Goal: Task Accomplishment & Management: Complete application form

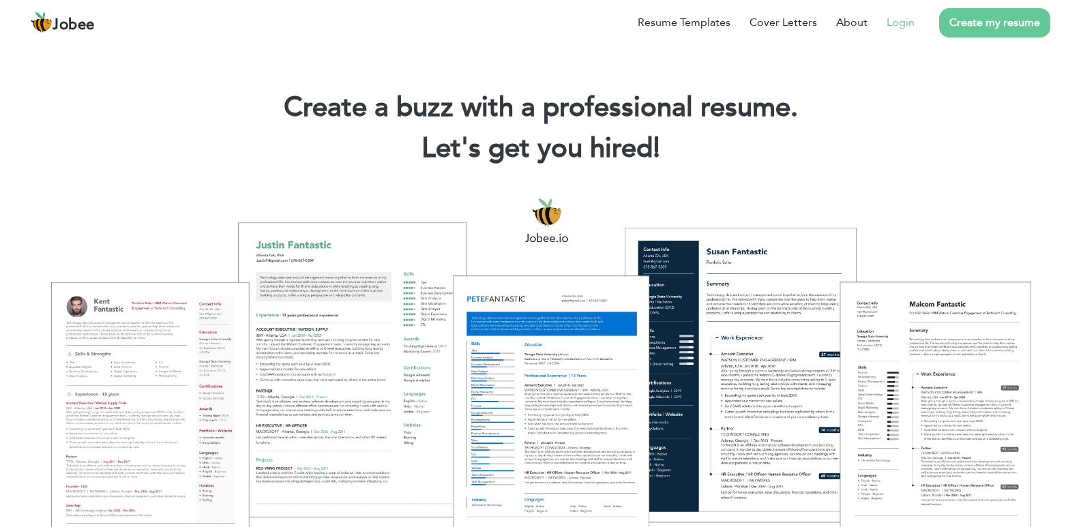
click at [907, 27] on link "Login" at bounding box center [901, 22] width 28 height 16
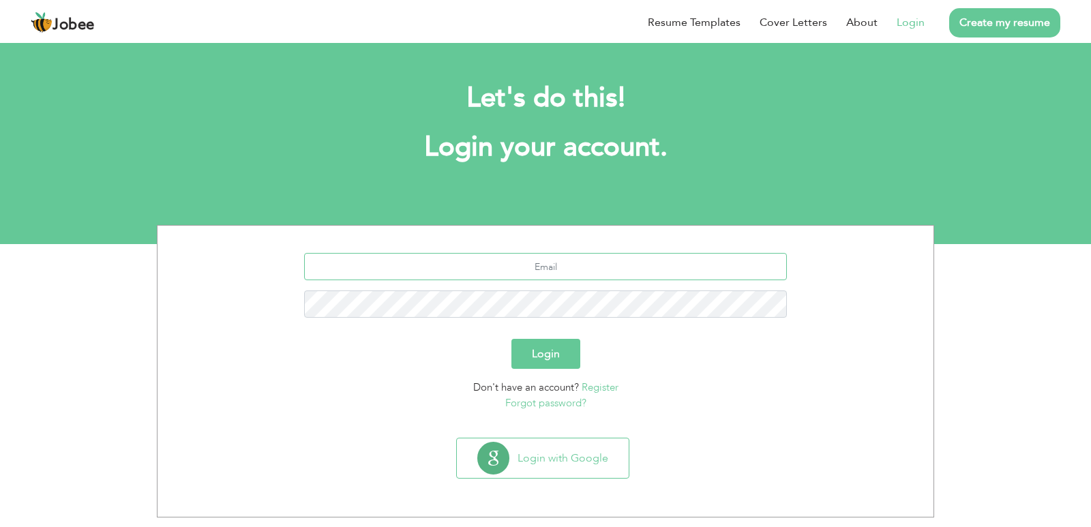
click at [577, 271] on input "text" at bounding box center [546, 266] width 484 height 27
click at [578, 449] on button "Login with Google" at bounding box center [543, 459] width 172 height 40
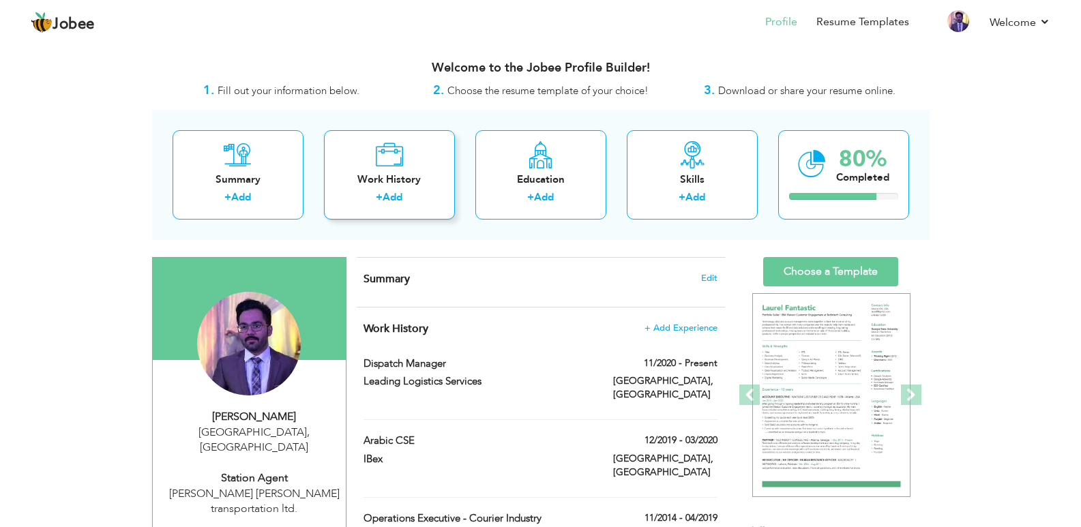
click at [411, 209] on div "Work History + Add" at bounding box center [389, 174] width 131 height 89
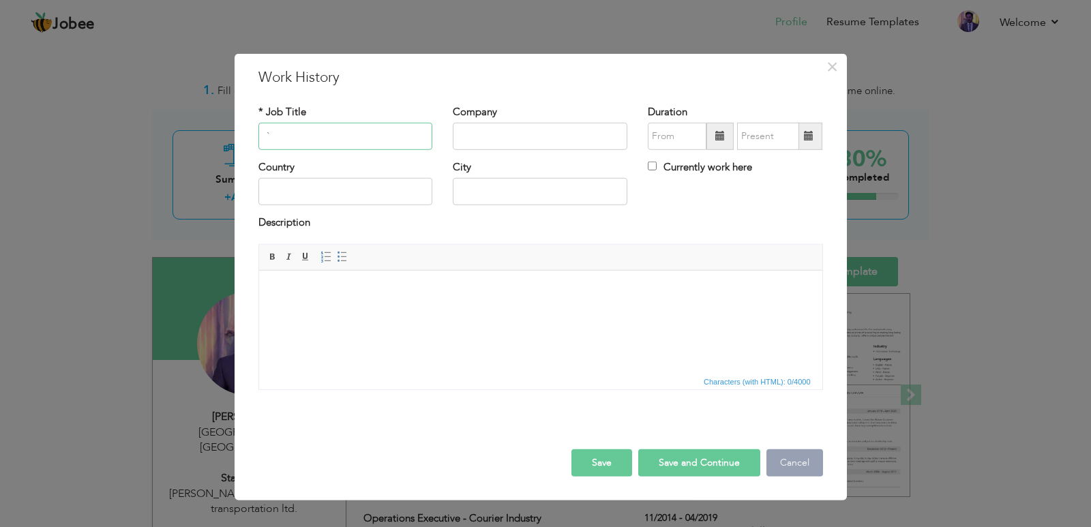
type input "`"
click at [779, 464] on button "Cancel" at bounding box center [795, 462] width 57 height 27
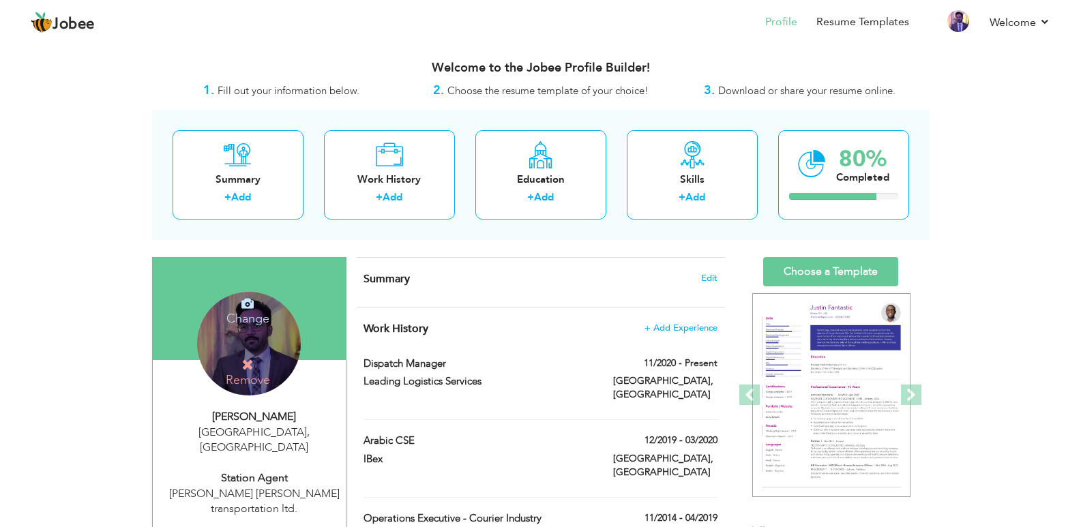
click at [252, 306] on icon at bounding box center [247, 303] width 12 height 12
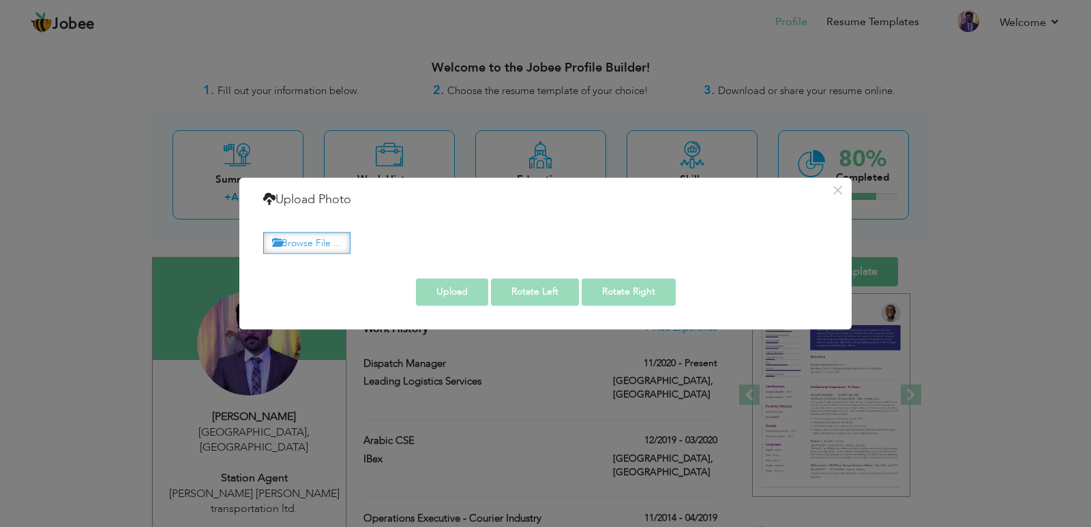
click at [323, 241] on label "Browse File ..." at bounding box center [306, 243] width 87 height 21
click at [0, 0] on input "Browse File ..." at bounding box center [0, 0] width 0 height 0
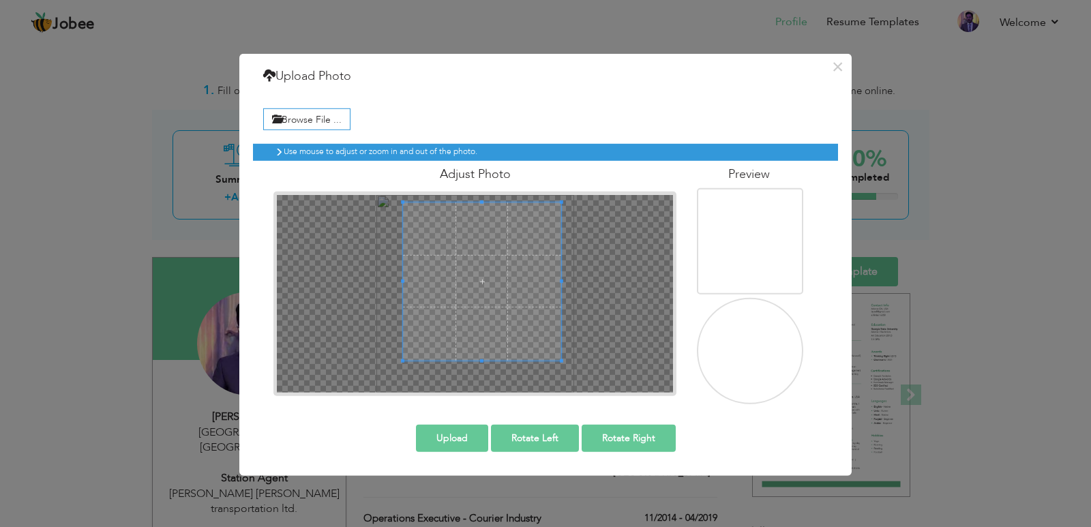
click at [491, 264] on span at bounding box center [482, 281] width 158 height 158
click at [493, 335] on span at bounding box center [477, 280] width 158 height 158
click at [475, 441] on button "Upload" at bounding box center [452, 437] width 72 height 27
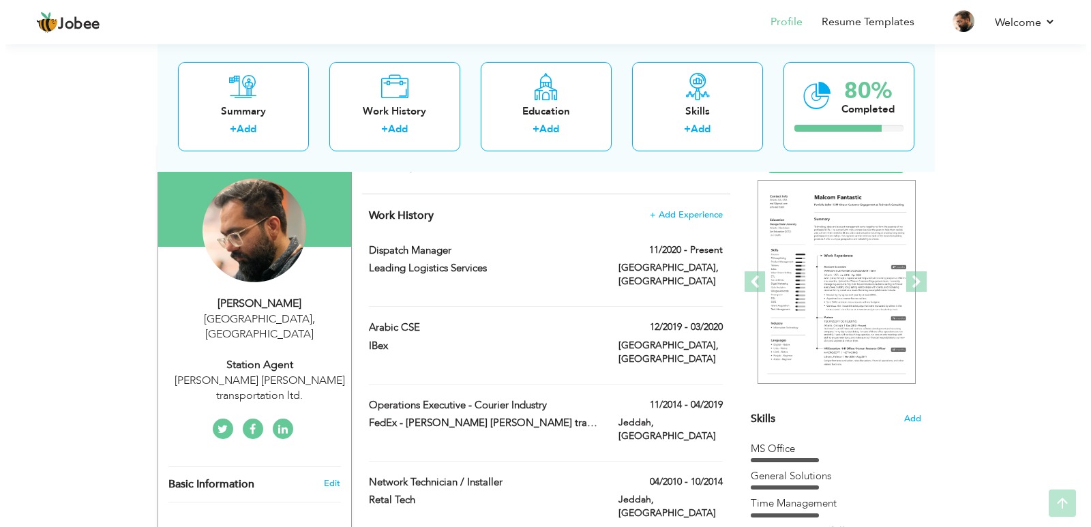
scroll to position [136, 0]
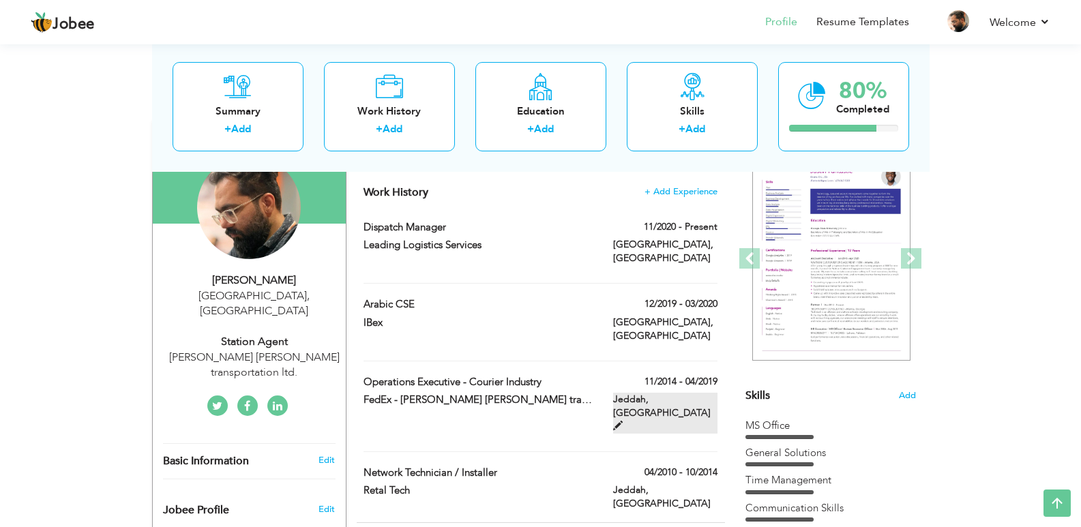
drag, startPoint x: 614, startPoint y: 383, endPoint x: 638, endPoint y: 376, distance: 24.8
click at [638, 393] on div "Jeddah, [GEOGRAPHIC_DATA]" at bounding box center [665, 415] width 125 height 44
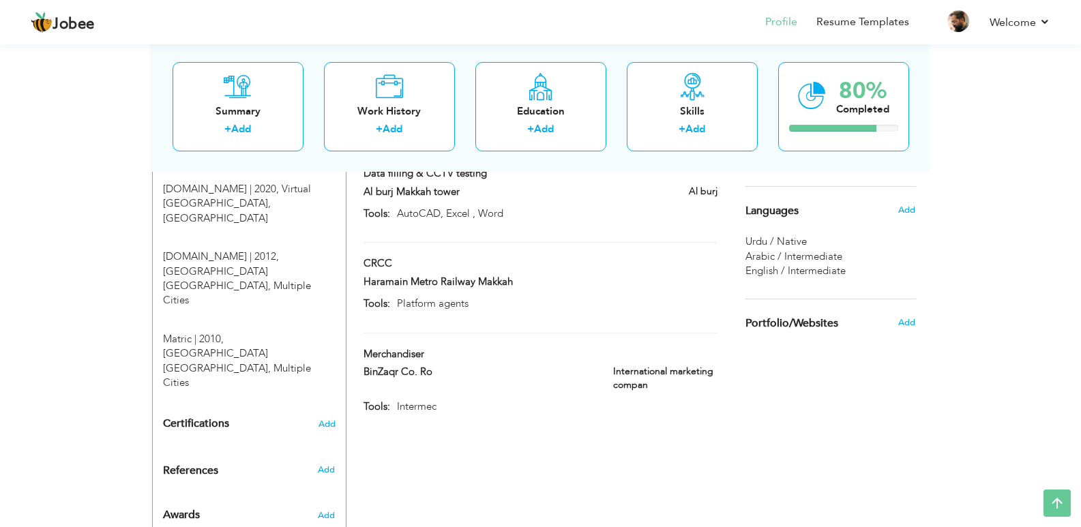
scroll to position [649, 0]
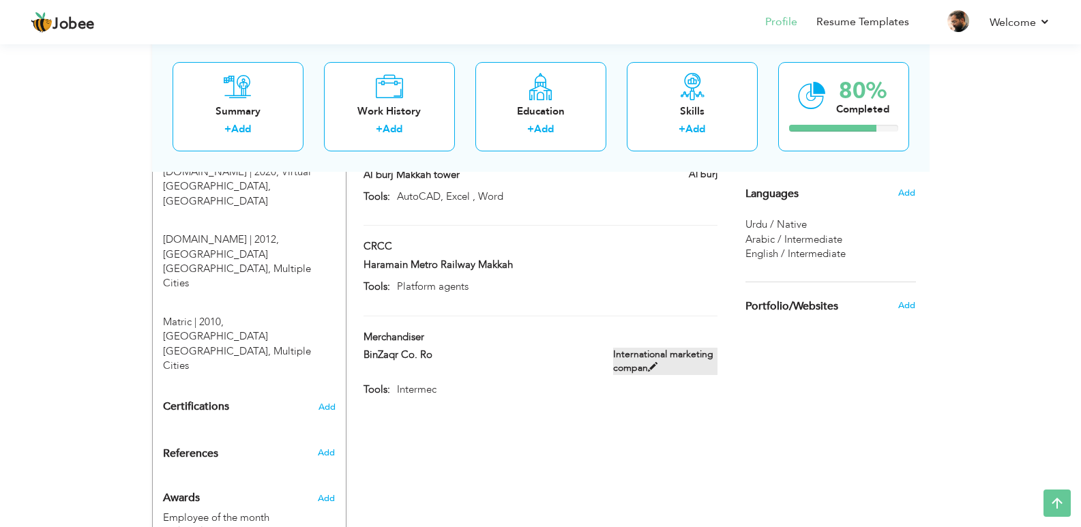
click at [650, 362] on span at bounding box center [653, 367] width 10 height 10
type input "Merchandiser"
type input "BinZaqr Co. Ro"
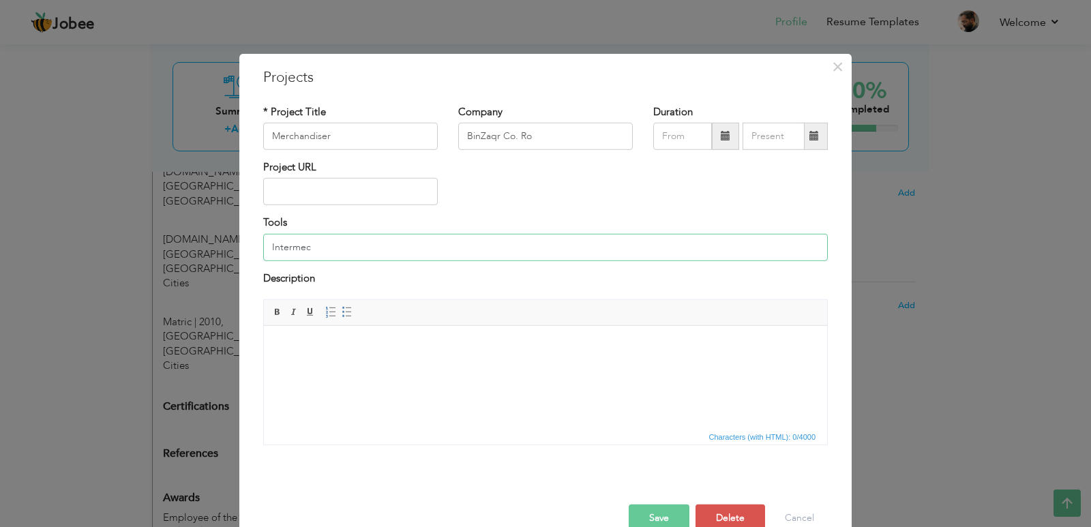
click at [486, 251] on input "Intermec" at bounding box center [545, 247] width 565 height 27
type input "Intermec Inventory recorder"
click at [641, 522] on button "Save" at bounding box center [659, 518] width 61 height 27
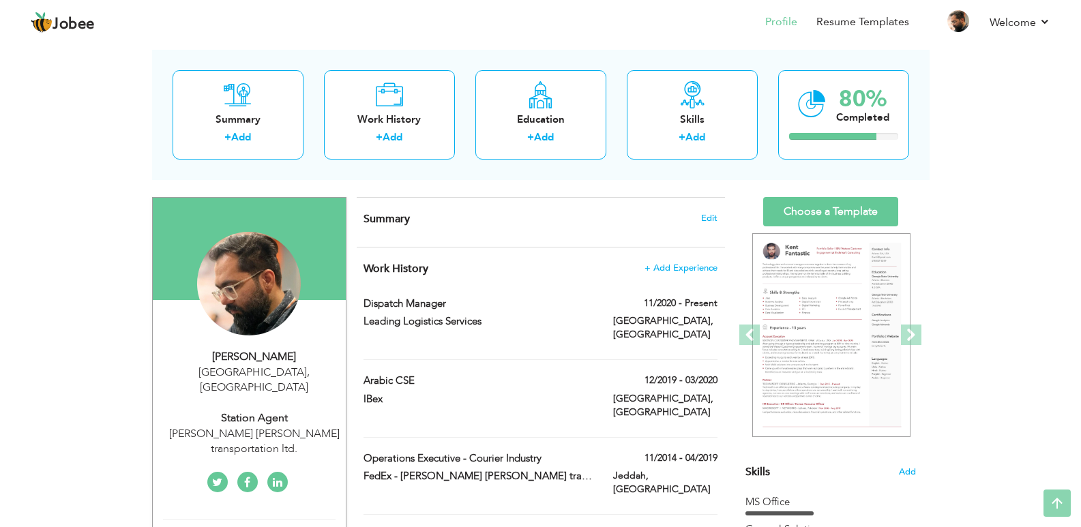
scroll to position [0, 0]
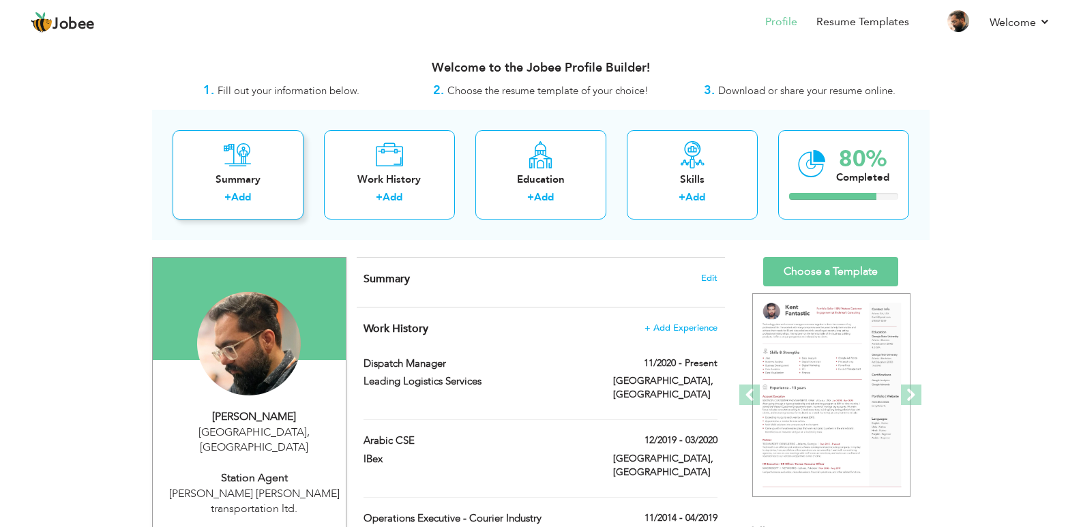
click at [241, 175] on div "Summary" at bounding box center [237, 180] width 109 height 14
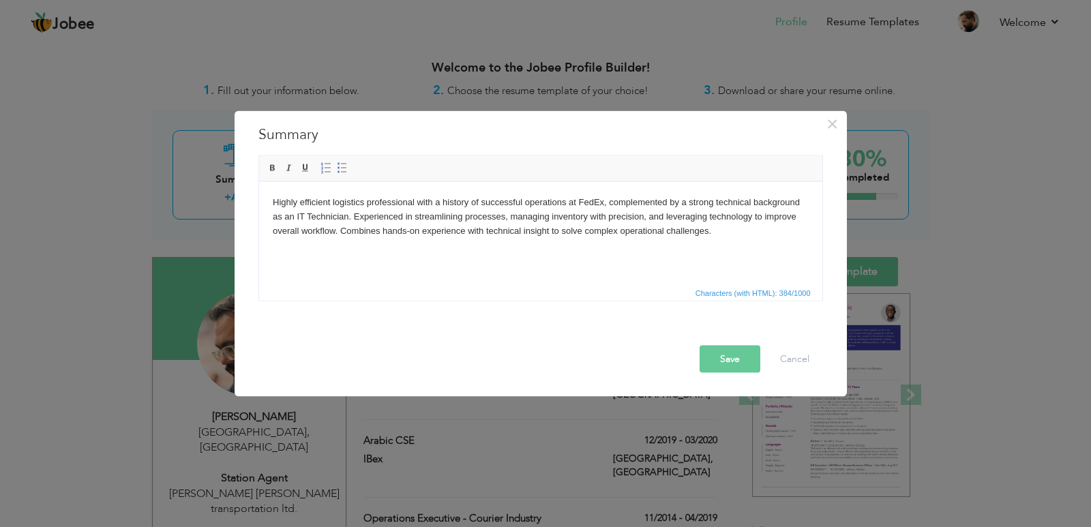
click at [272, 201] on body "Highly efficient logistics professional with a history of successful operations…" at bounding box center [540, 216] width 536 height 42
click at [604, 204] on body "Highly efficient logistics professional with a history of successful operations…" at bounding box center [540, 216] width 536 height 42
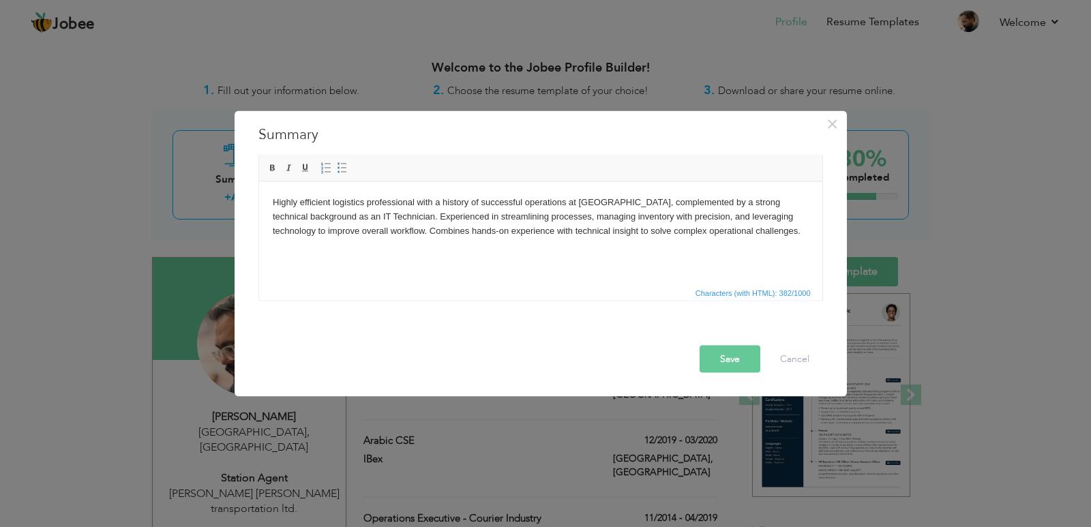
click at [728, 358] on button "Save" at bounding box center [730, 358] width 61 height 27
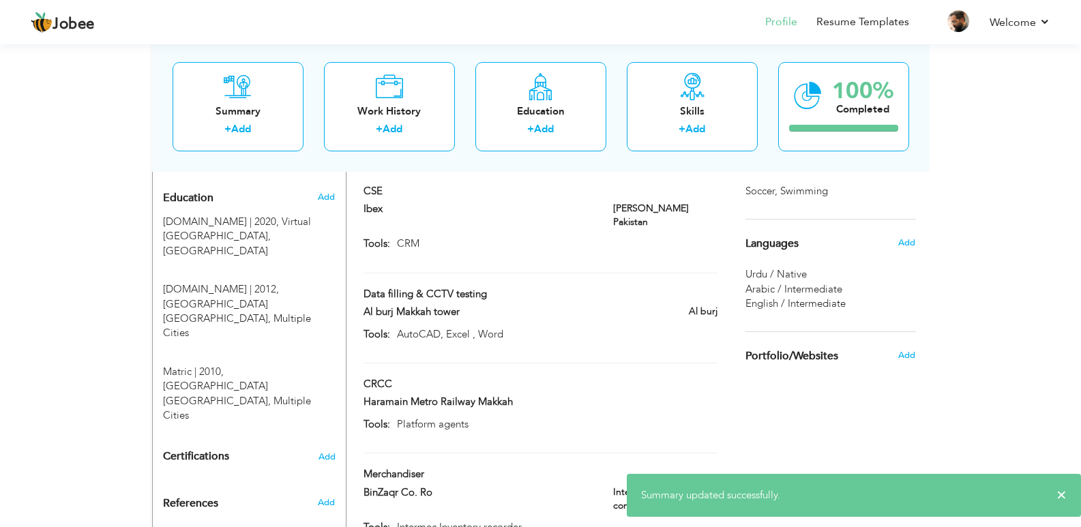
scroll to position [649, 0]
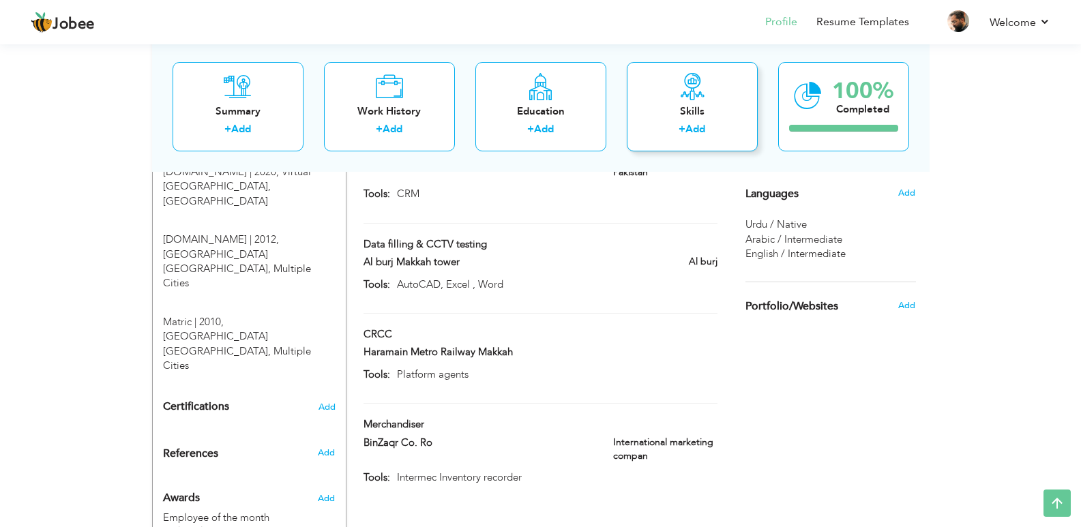
click at [675, 131] on div "+ Add" at bounding box center [692, 131] width 109 height 18
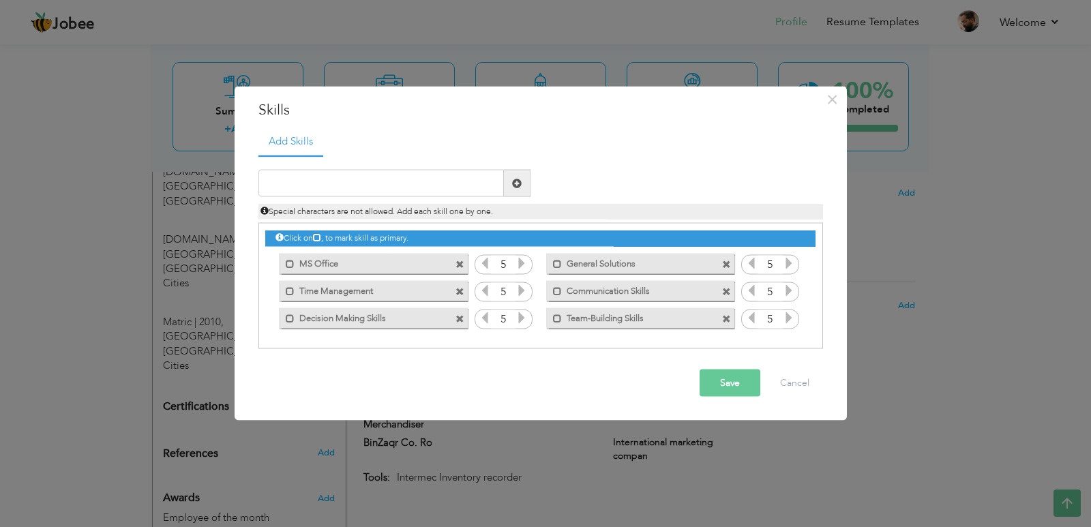
click at [522, 265] on icon at bounding box center [522, 263] width 12 height 12
click at [520, 291] on icon at bounding box center [522, 290] width 12 height 12
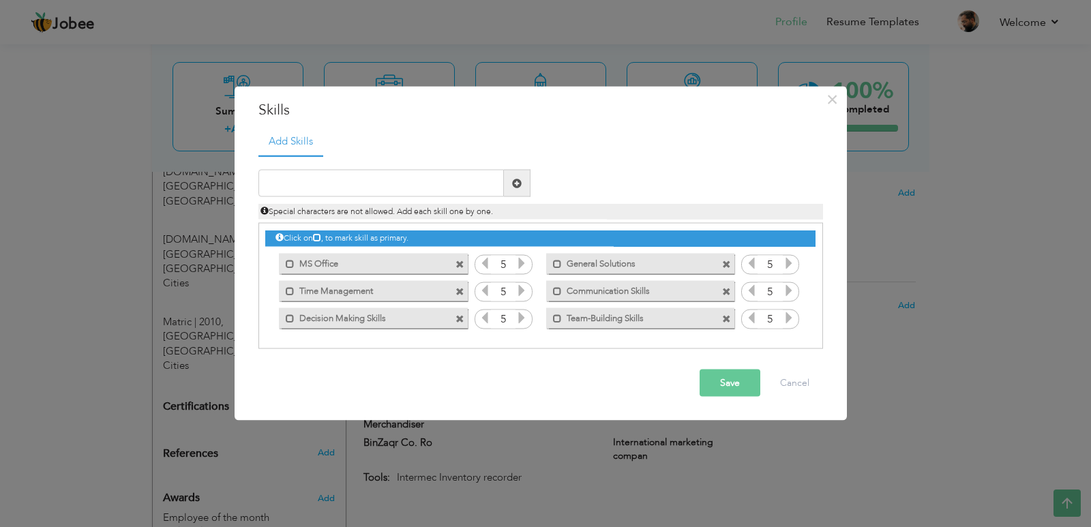
click at [520, 291] on icon at bounding box center [522, 290] width 12 height 12
click at [525, 318] on icon at bounding box center [522, 318] width 12 height 12
click at [792, 265] on icon at bounding box center [789, 263] width 12 height 12
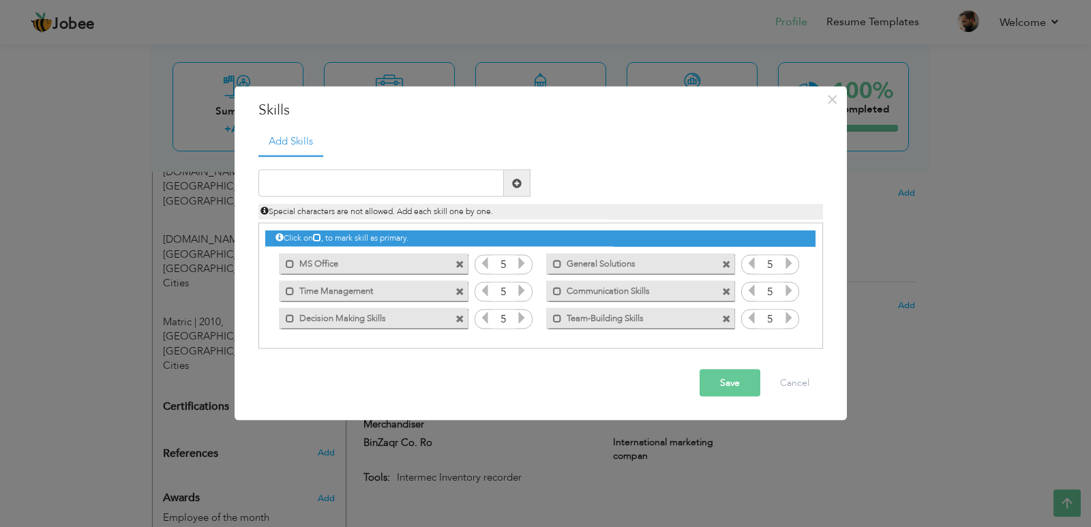
click at [792, 265] on icon at bounding box center [789, 263] width 12 height 12
click at [790, 299] on span at bounding box center [789, 293] width 12 height 18
click at [790, 301] on span at bounding box center [789, 293] width 12 height 18
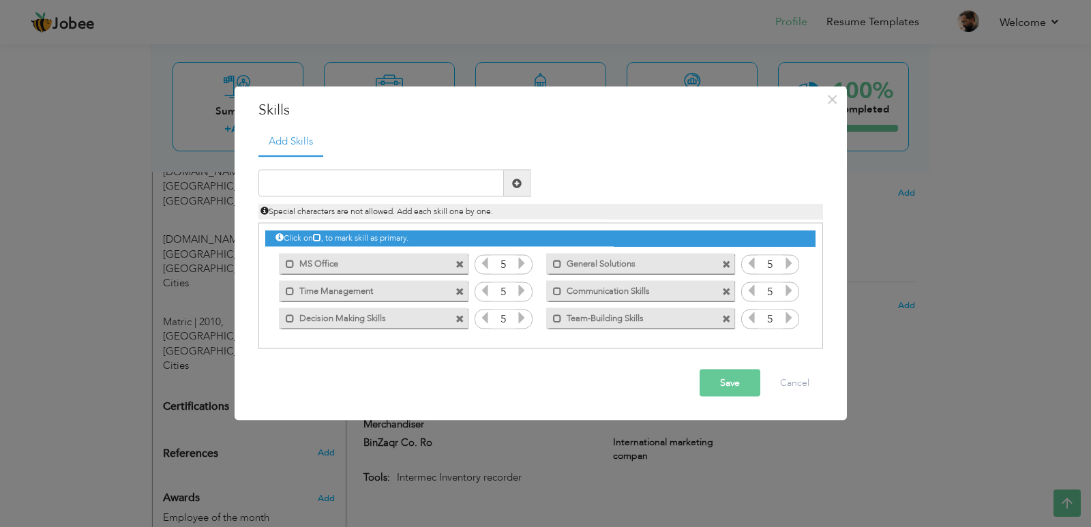
click at [790, 321] on icon at bounding box center [789, 318] width 12 height 12
click at [467, 180] on input "text" at bounding box center [381, 183] width 246 height 27
type input "Communication"
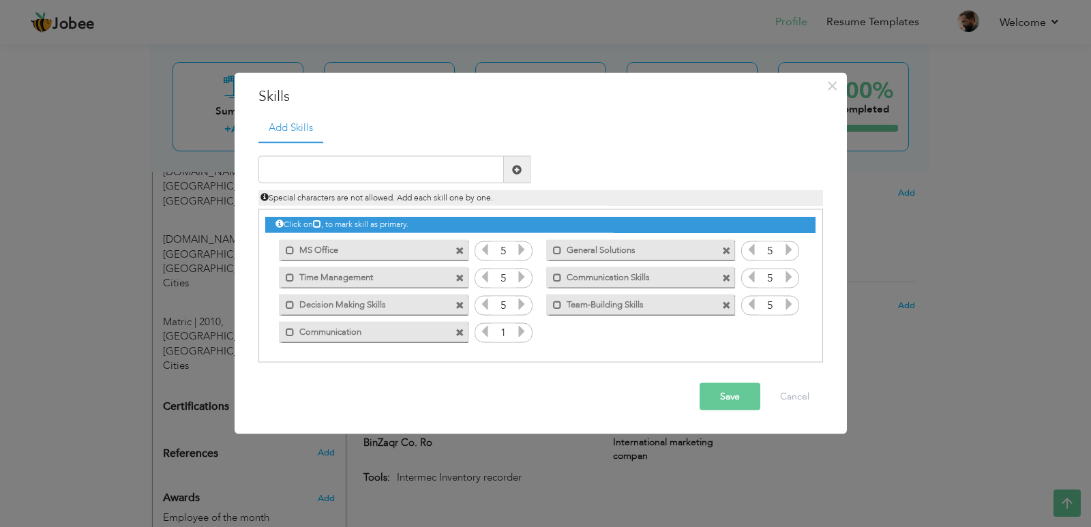
click at [523, 332] on icon at bounding box center [522, 331] width 12 height 12
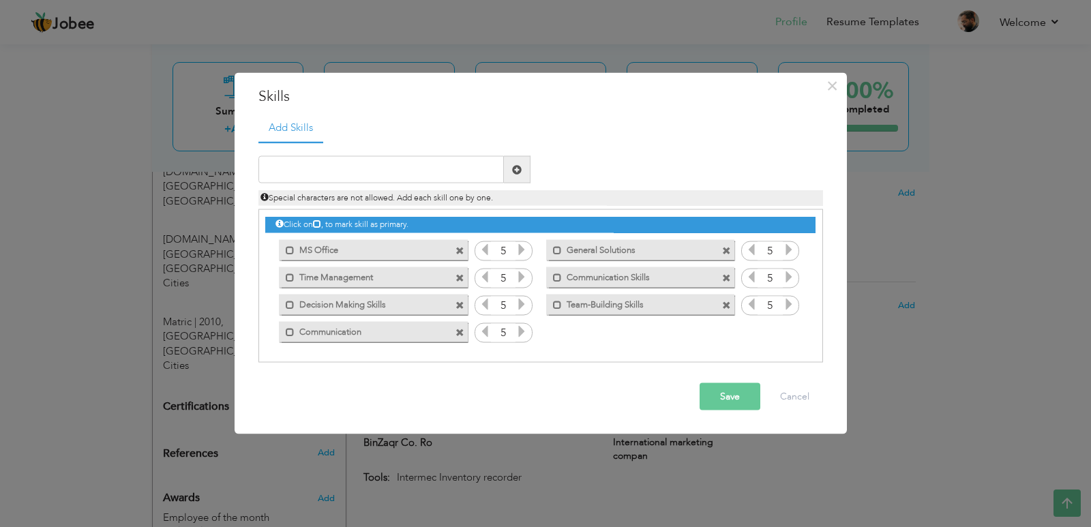
click at [523, 332] on icon at bounding box center [522, 331] width 12 height 12
click at [402, 165] on input "text" at bounding box center [381, 169] width 246 height 27
click at [730, 404] on button "Save" at bounding box center [730, 396] width 61 height 27
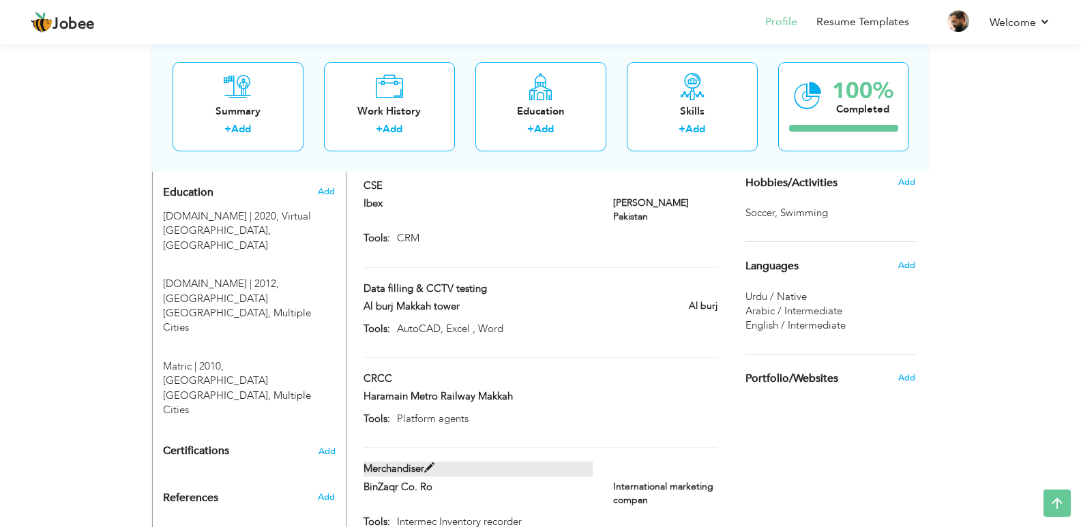
scroll to position [580, 0]
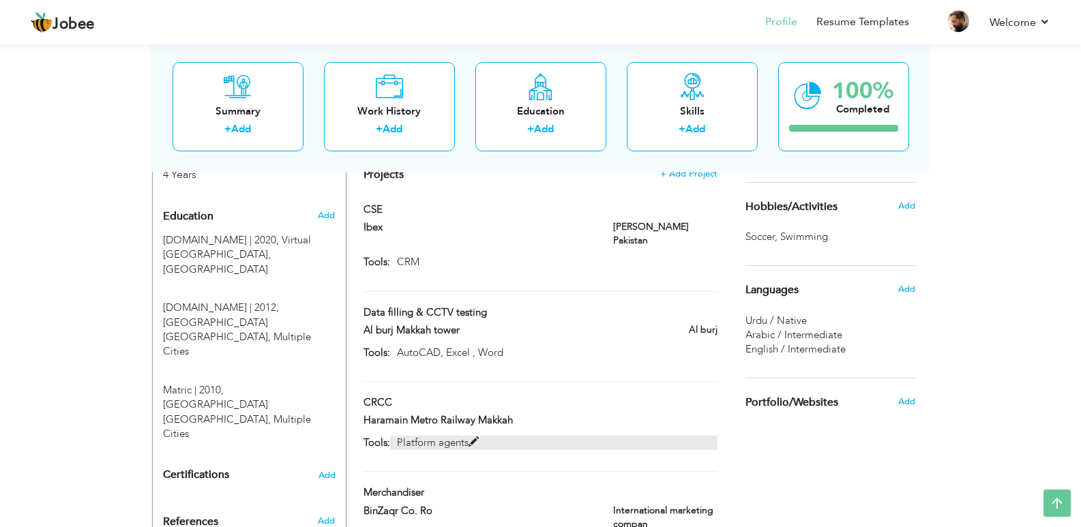
click at [474, 437] on span at bounding box center [474, 442] width 10 height 10
type input "CRCC"
type input "Haramain Metro Railway Makkah"
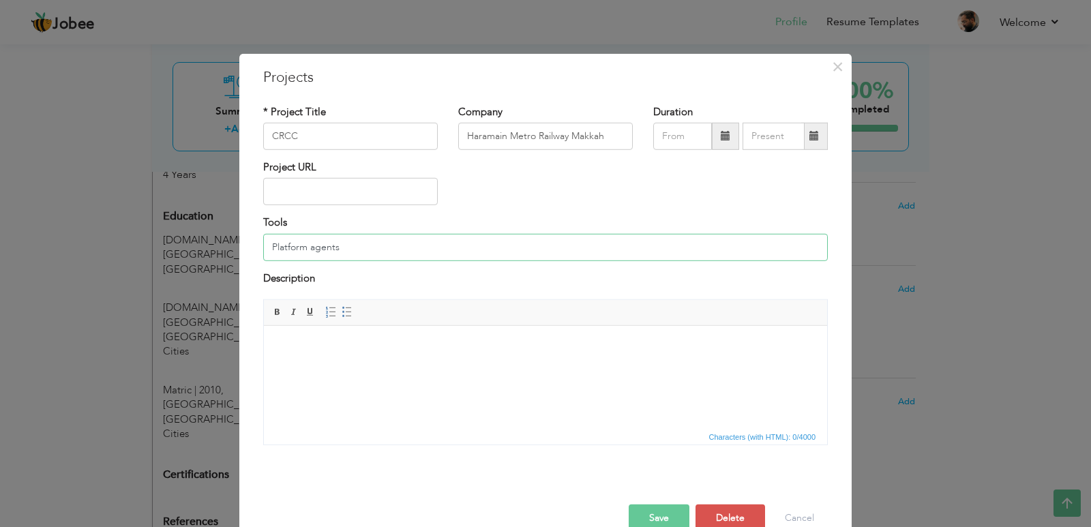
click at [287, 251] on input "Platform agents" at bounding box center [545, 247] width 565 height 27
type input "Station agent"
click at [650, 512] on button "Save" at bounding box center [659, 518] width 61 height 27
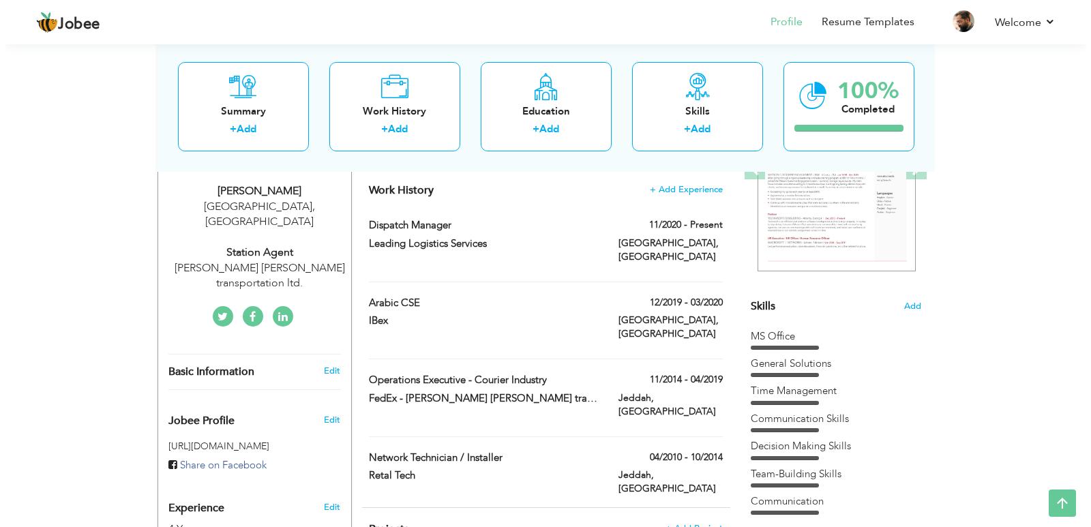
scroll to position [205, 0]
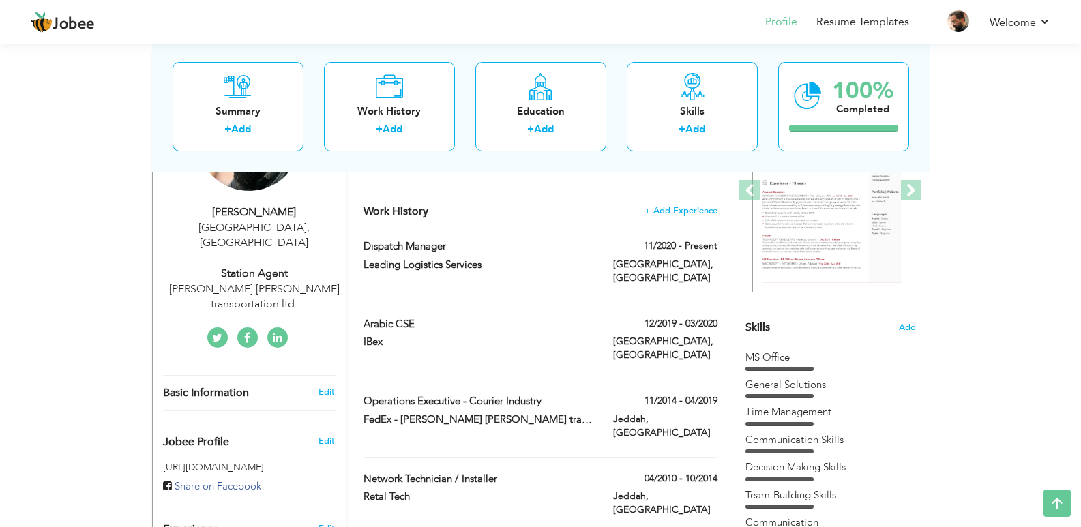
click at [616, 317] on div "12/2019 - 03/2020" at bounding box center [665, 325] width 125 height 17
type input "Arabic CSE"
type input "IBex"
type input "12/2019"
type input "03/2020"
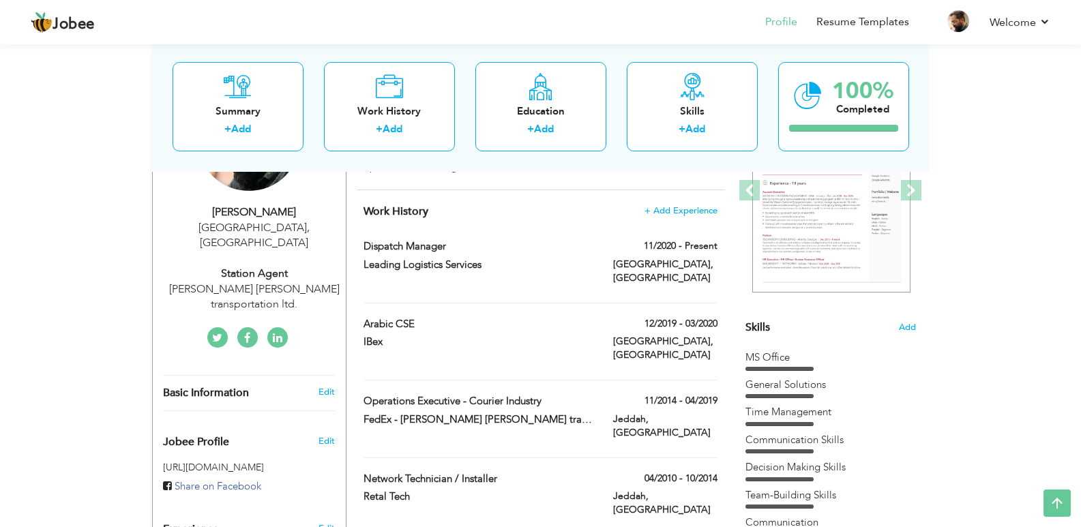
type input "[GEOGRAPHIC_DATA]"
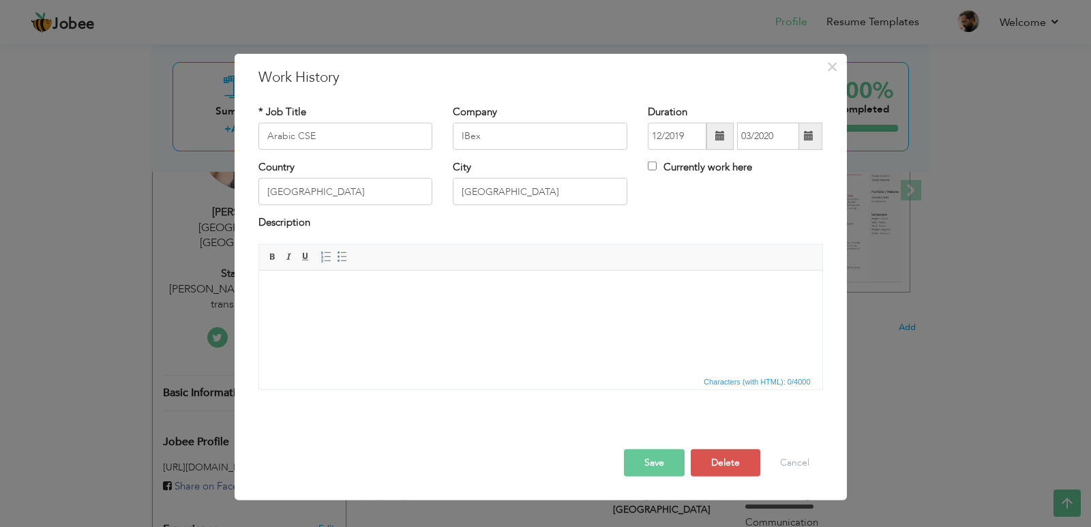
scroll to position [0, 0]
click at [312, 290] on body at bounding box center [540, 291] width 536 height 14
click at [655, 453] on button "Save" at bounding box center [654, 462] width 61 height 27
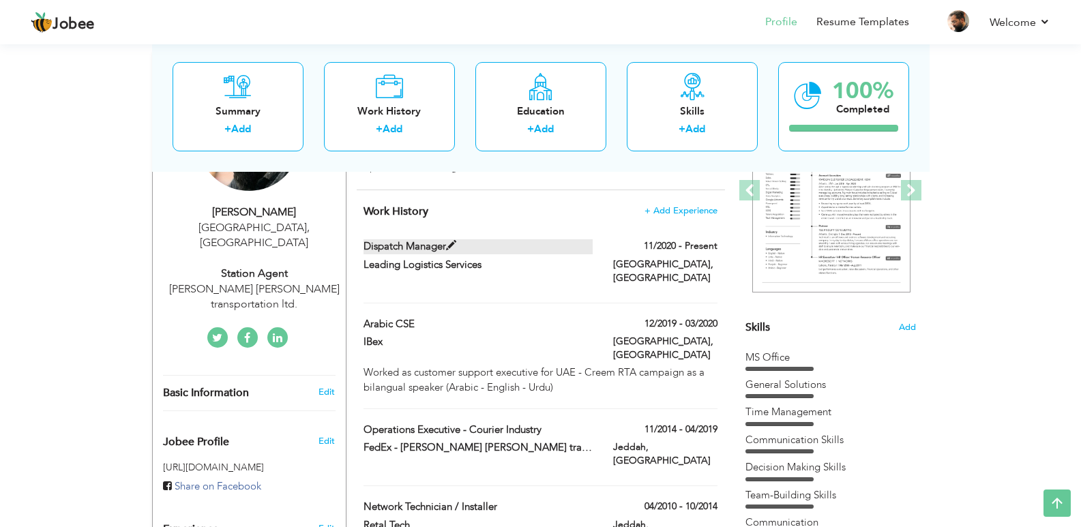
click at [451, 246] on span at bounding box center [451, 246] width 10 height 10
type input "Dispatch Manager"
type input "Leading Logistics Services"
type input "11/2020"
checkbox input "true"
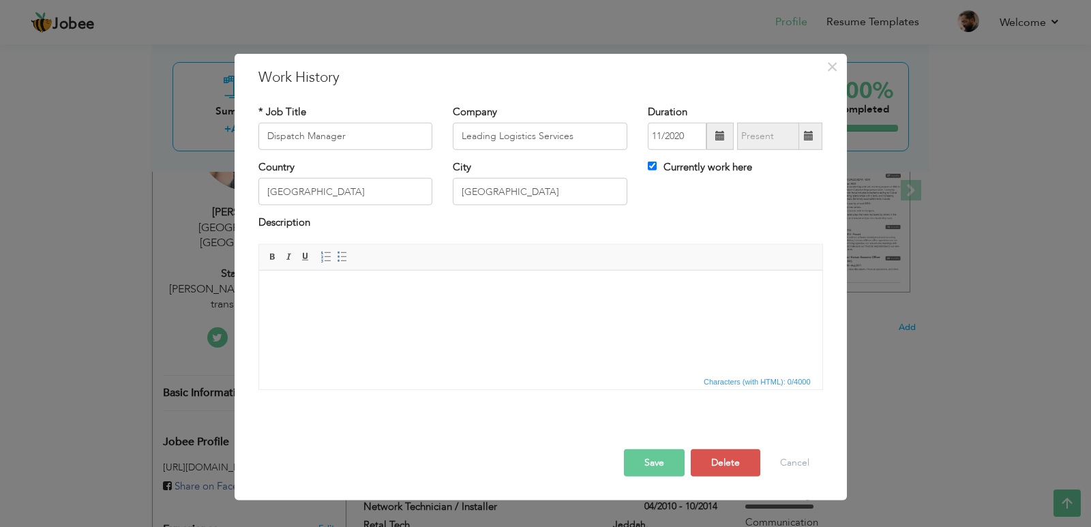
click at [383, 312] on html at bounding box center [539, 291] width 563 height 42
click at [487, 293] on body "Managing day to day operations in the US dispatch campaign. Handling 10-12 clie…" at bounding box center [540, 298] width 536 height 29
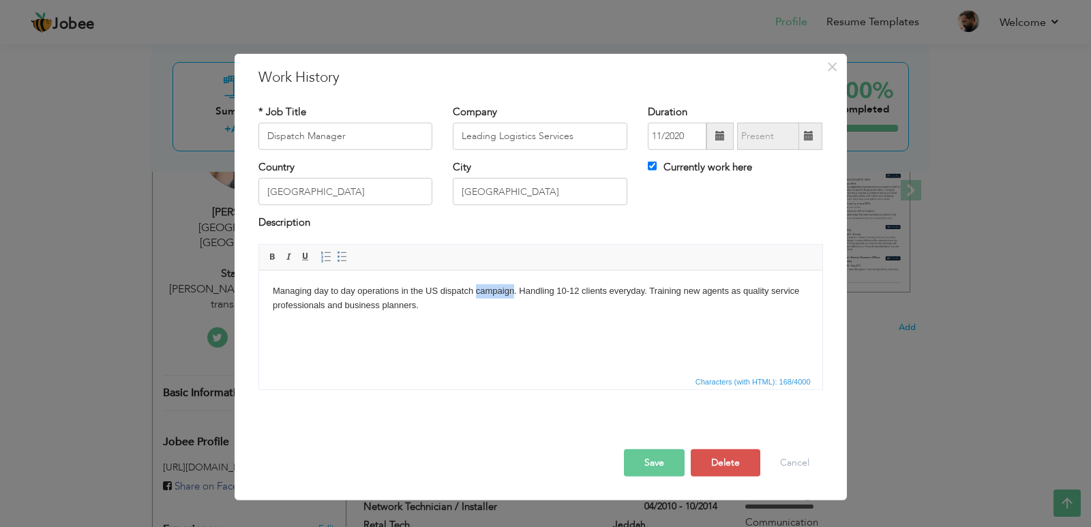
click at [487, 293] on body "Managing day to day operations in the US dispatch campaign. Handling 10-12 clie…" at bounding box center [540, 298] width 536 height 29
click at [642, 291] on body "Managing day to day operations in the US dispatch campaign. Handling 10-12 clie…" at bounding box center [540, 298] width 536 height 29
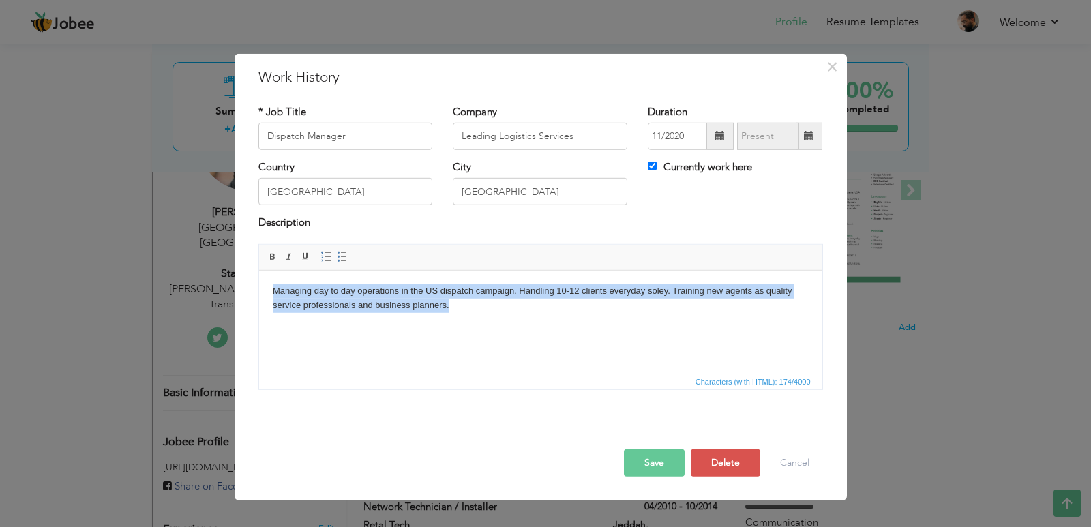
drag, startPoint x: 454, startPoint y: 308, endPoint x: 503, endPoint y: 560, distance: 257.2
click at [258, 289] on html "Managing day to day operations in the US dispatch campaign. Handling 10-12 clie…" at bounding box center [539, 298] width 563 height 56
copy body "Managing day to day operations in the US dispatch campaign. Handling 10-12 clie…"
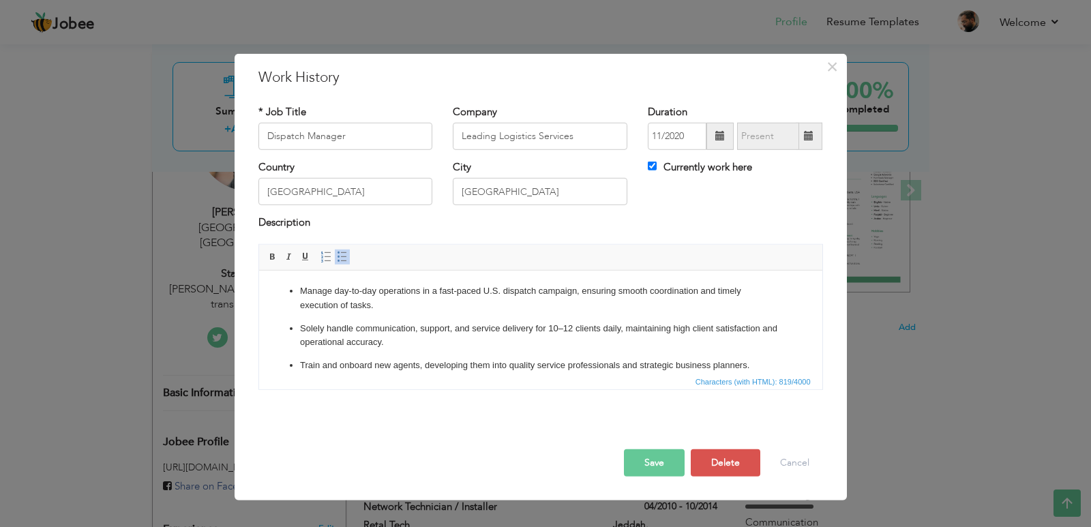
click at [479, 294] on p "Manage day-to-day operations in a fast-paced U.S. dispatch campaign, ensuring s…" at bounding box center [539, 298] width 481 height 29
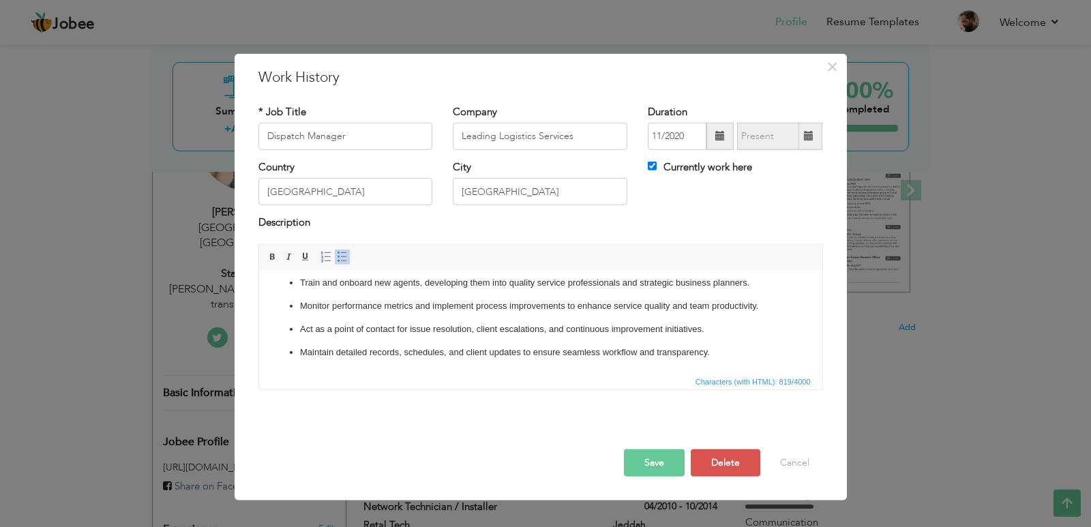
scroll to position [83, 0]
click at [662, 459] on button "Save" at bounding box center [654, 462] width 61 height 27
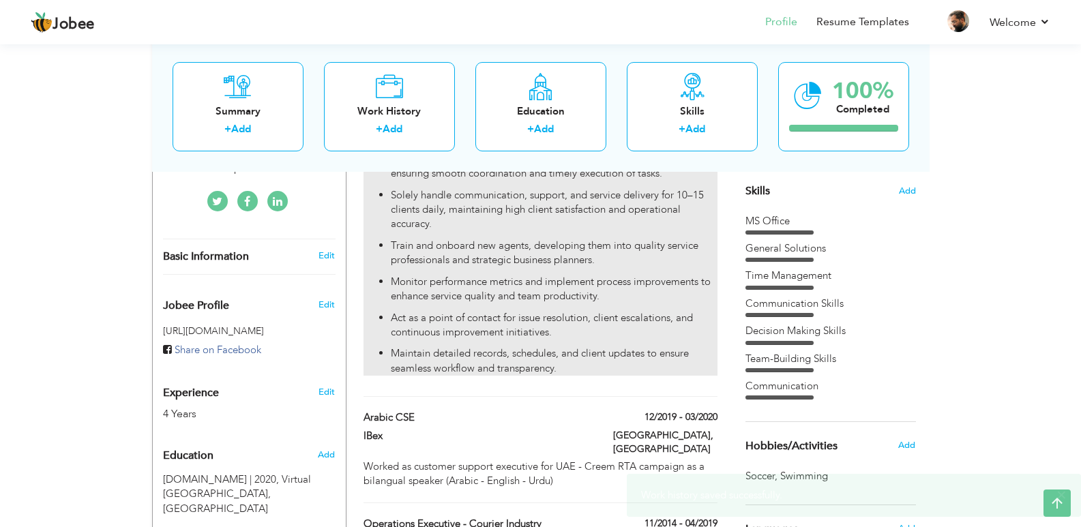
scroll to position [273, 0]
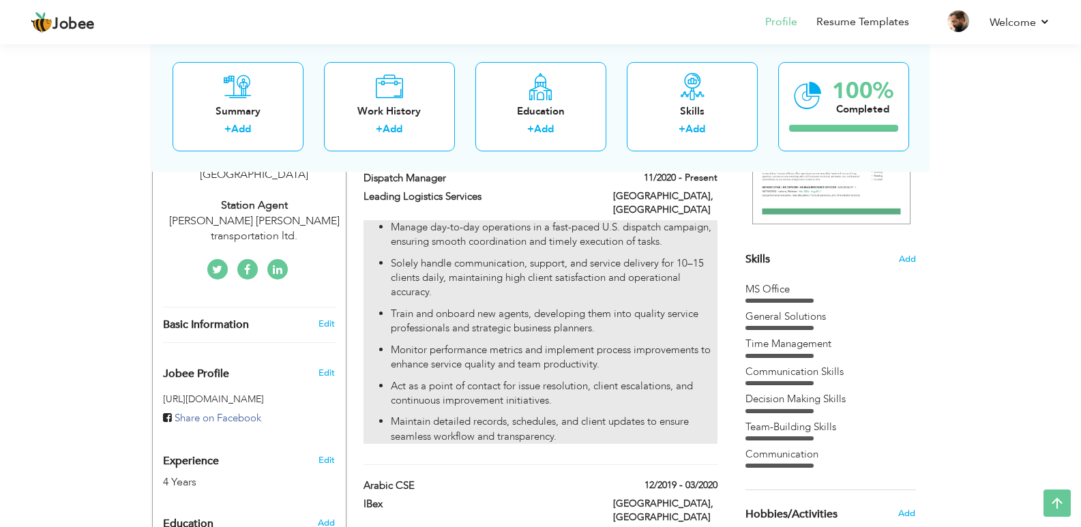
click at [636, 235] on p "Manage day-to-day operations in a fast-paced U.S. dispatch campaign, ensuring s…" at bounding box center [554, 234] width 326 height 29
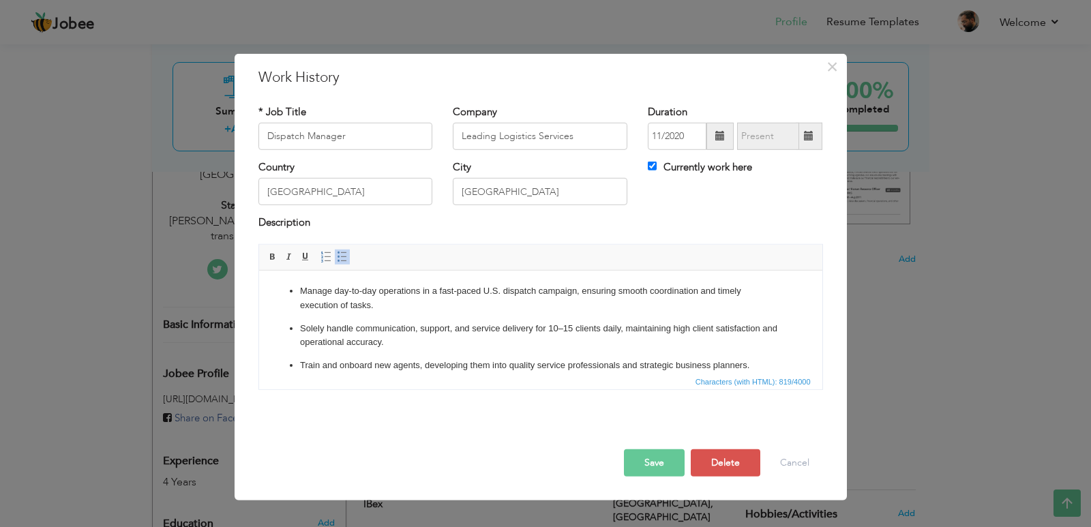
click at [505, 383] on span "Characters (with HTML): 819/4000" at bounding box center [540, 381] width 563 height 16
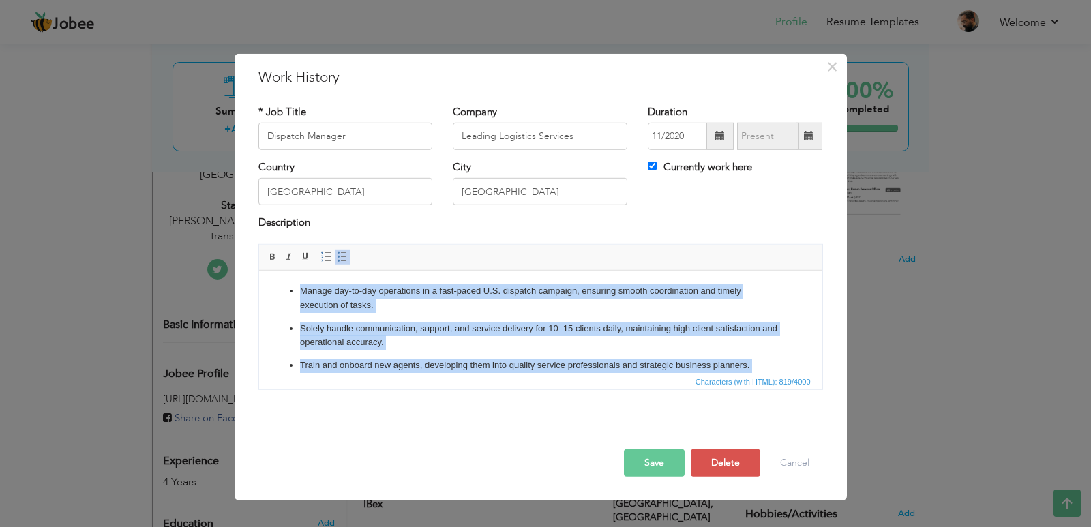
click at [507, 355] on ul "Manage day-to-day operations in a fast-paced U.S. dispatch campaign, ensuring s…" at bounding box center [540, 363] width 536 height 158
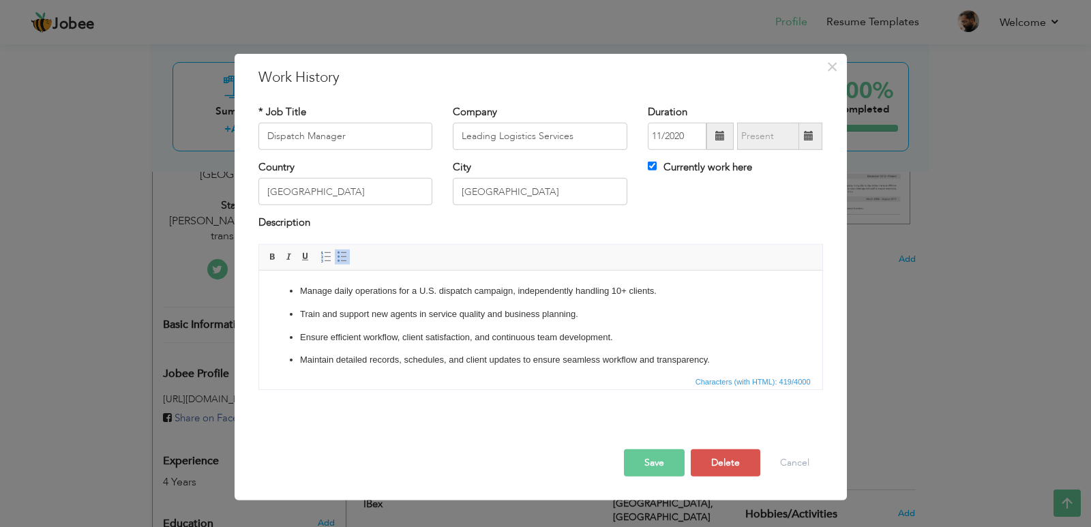
click at [714, 329] on ul "Manage daily operations for a U.S. dispatch campaign, independently handling 10…" at bounding box center [540, 325] width 536 height 83
click at [640, 464] on button "Save" at bounding box center [654, 462] width 61 height 27
click at [640, 464] on button "Save" at bounding box center [649, 462] width 70 height 27
